Goal: Task Accomplishment & Management: Manage account settings

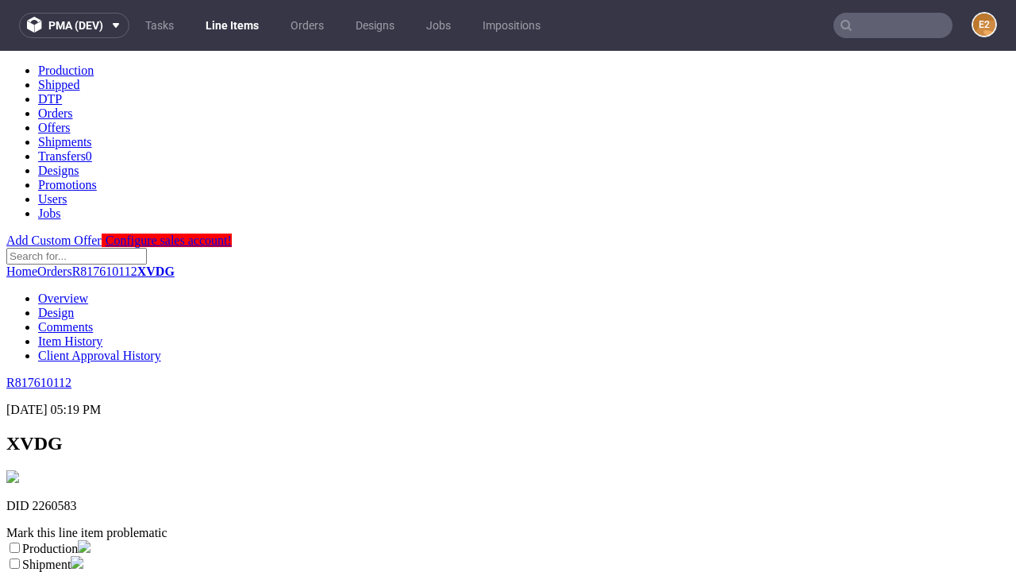
scroll to position [279, 0]
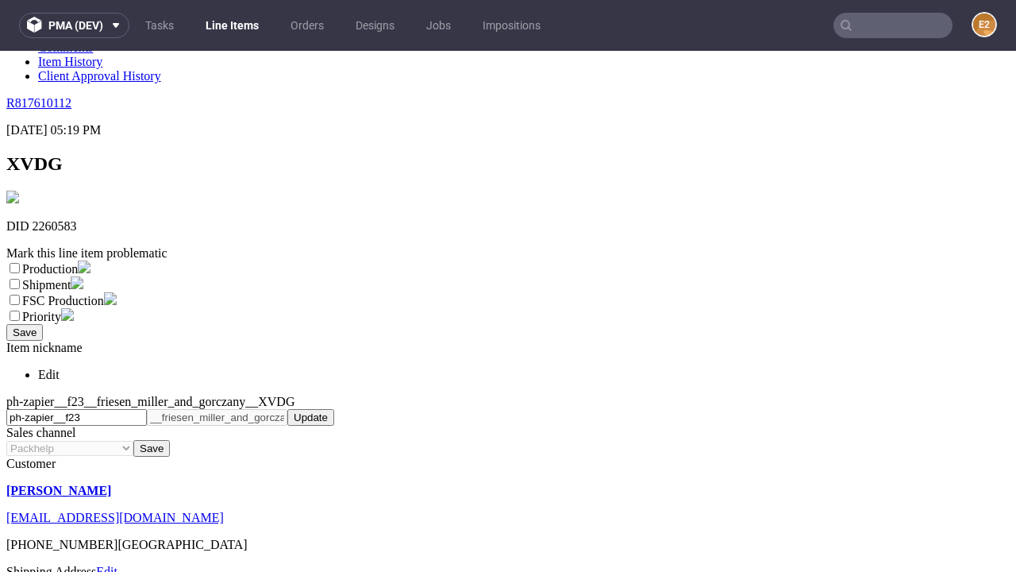
select select "dtp_ca_needed"
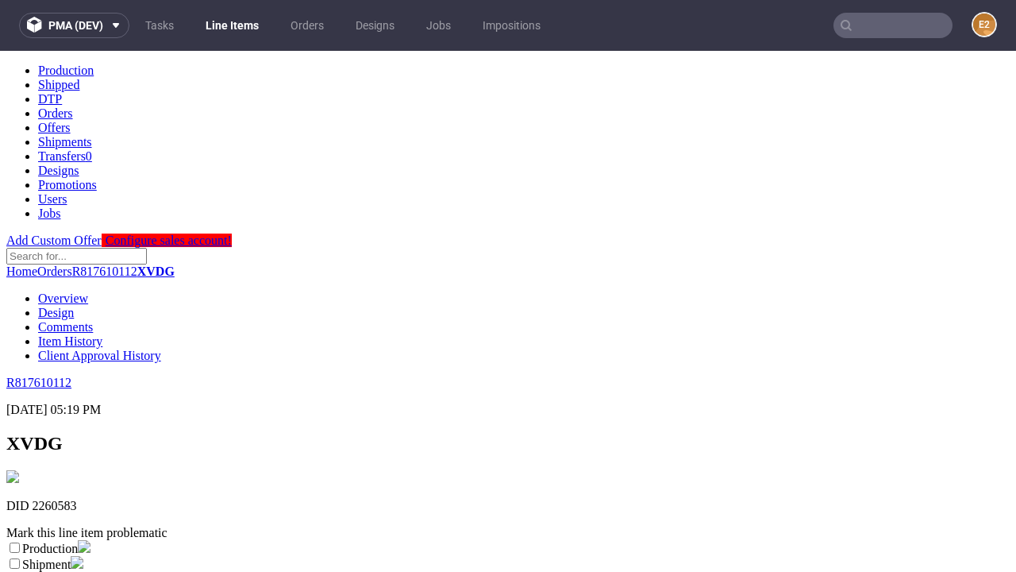
scroll to position [0, 0]
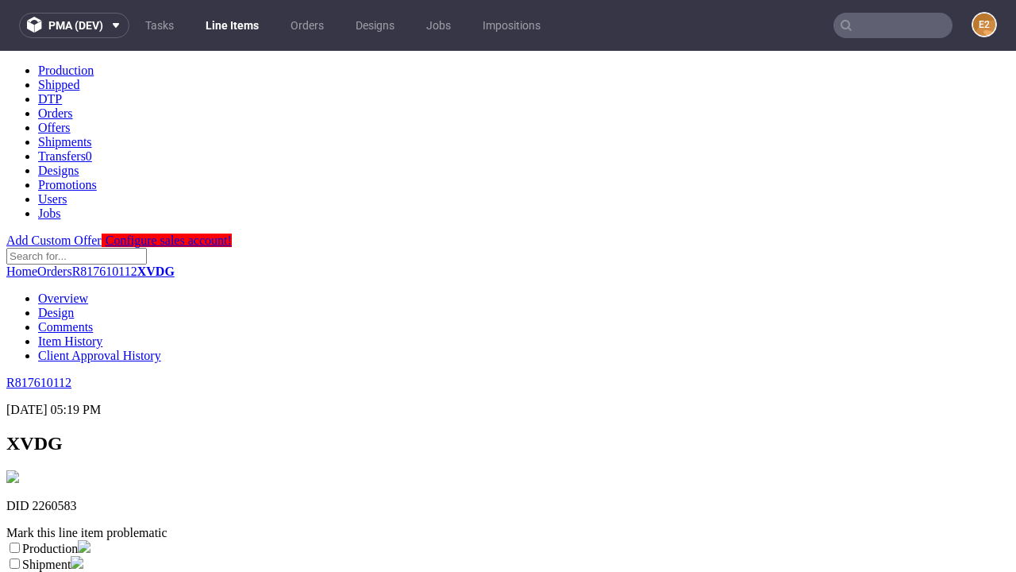
checkbox input "true"
